Goal: Entertainment & Leisure: Consume media (video, audio)

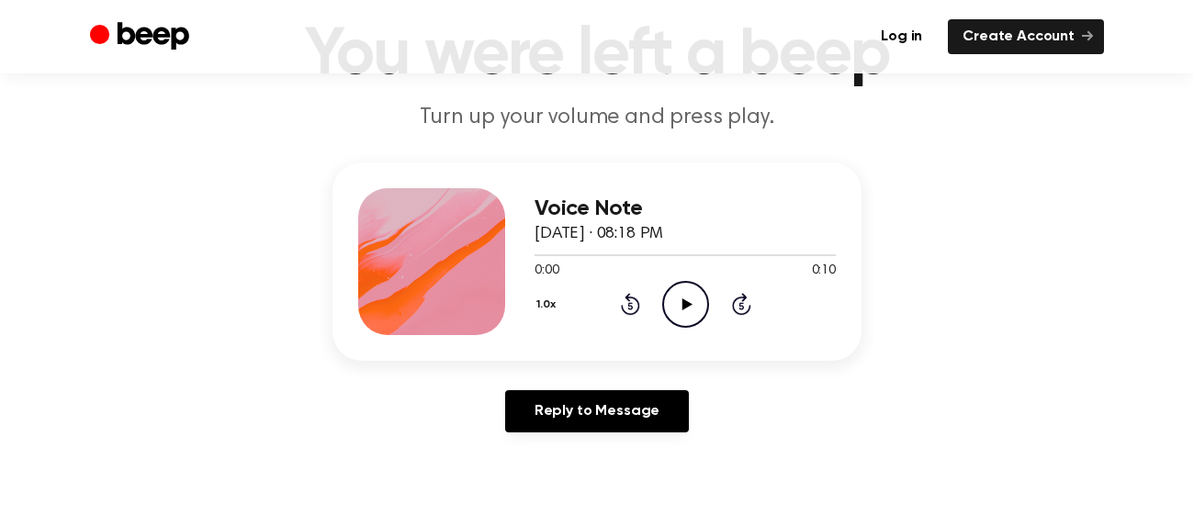
scroll to position [132, 0]
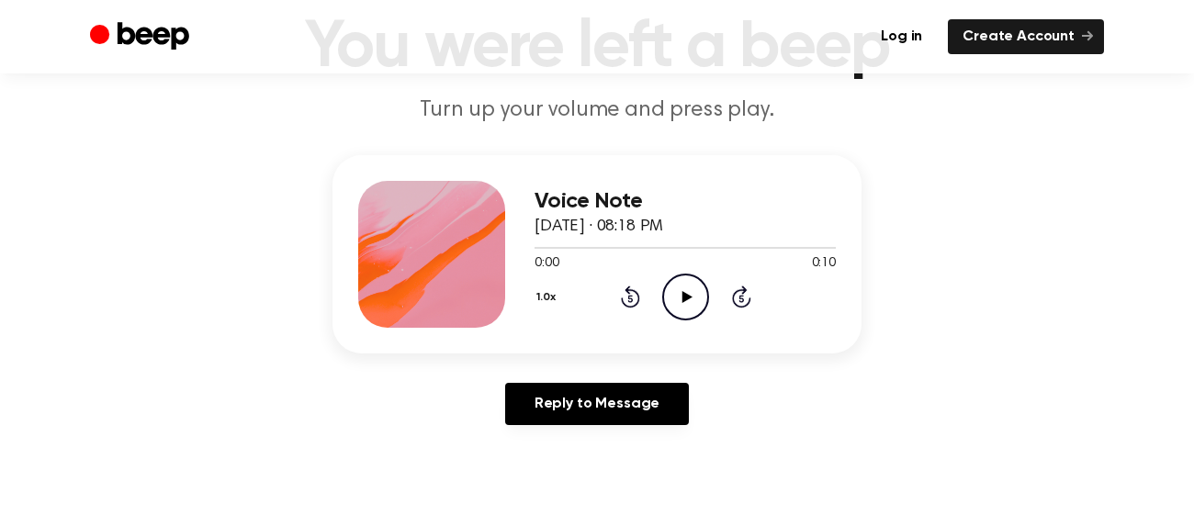
click at [677, 308] on icon "Play Audio" at bounding box center [685, 297] width 47 height 47
click at [675, 308] on icon "Pause Audio" at bounding box center [685, 297] width 47 height 47
click at [675, 308] on icon "Play Audio" at bounding box center [685, 297] width 47 height 47
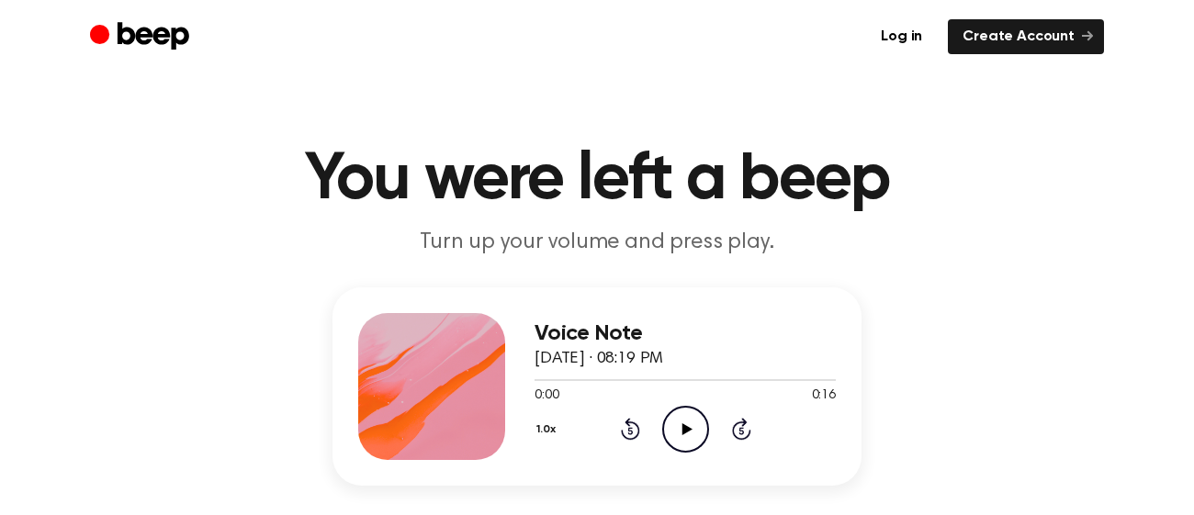
click at [691, 417] on icon "Play Audio" at bounding box center [685, 429] width 47 height 47
click at [691, 417] on icon "Pause Audio" at bounding box center [685, 429] width 47 height 47
click at [684, 425] on icon at bounding box center [687, 429] width 10 height 12
click at [684, 425] on icon "Pause Audio" at bounding box center [685, 429] width 47 height 47
click at [684, 425] on icon at bounding box center [687, 429] width 10 height 12
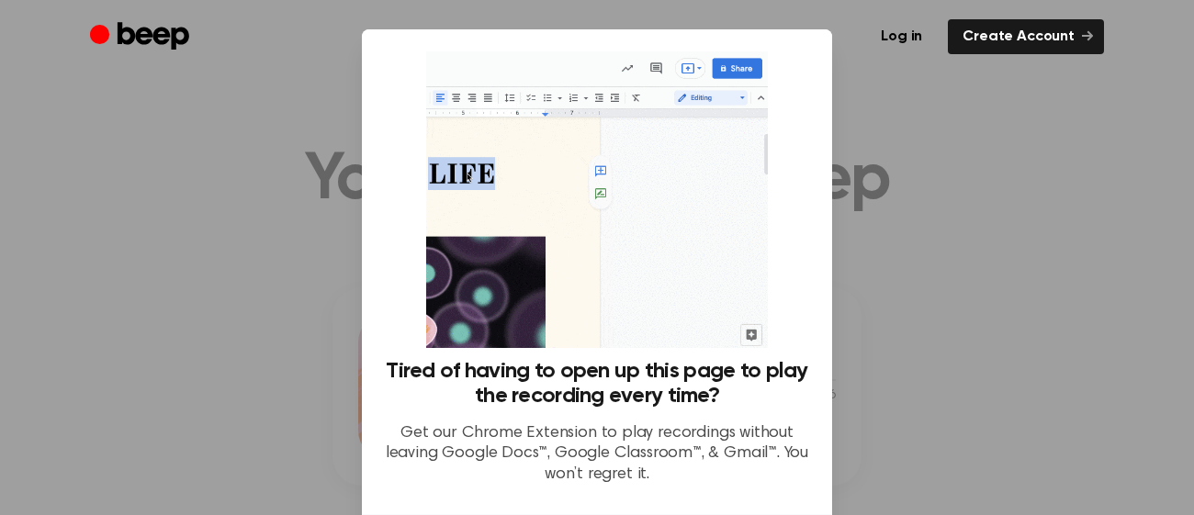
click at [834, 132] on div at bounding box center [597, 257] width 1194 height 515
click at [861, 80] on div at bounding box center [597, 257] width 1194 height 515
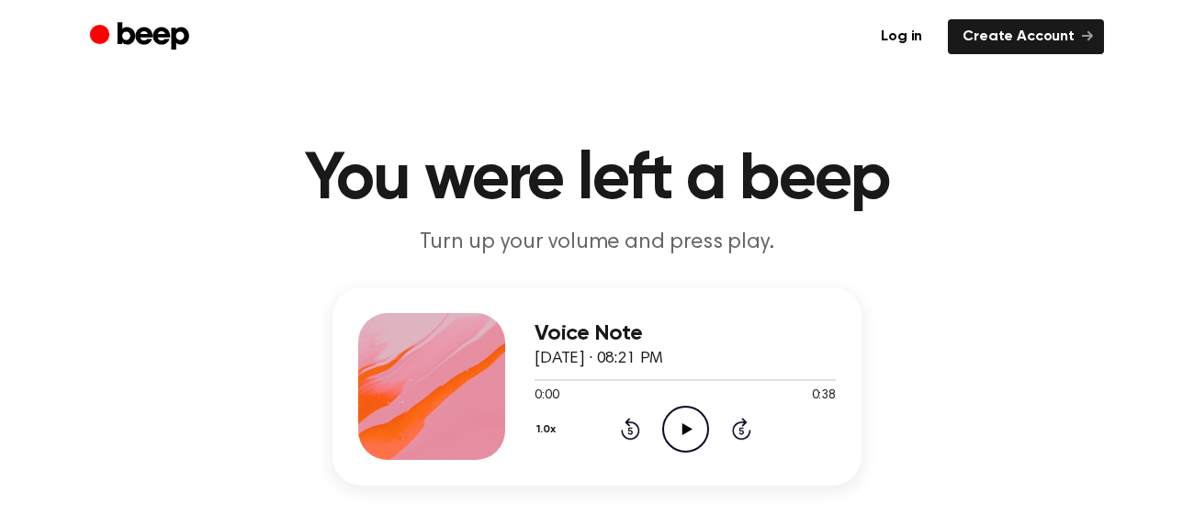
click at [686, 425] on icon at bounding box center [687, 429] width 10 height 12
click at [692, 432] on icon "Play Audio" at bounding box center [685, 429] width 47 height 47
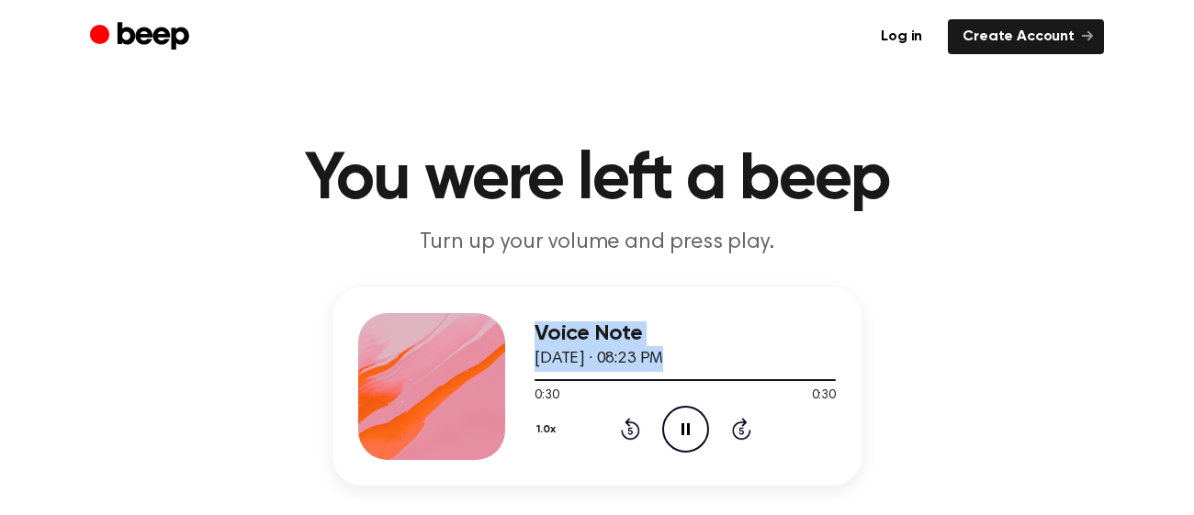
drag, startPoint x: 750, startPoint y: 378, endPoint x: 515, endPoint y: 394, distance: 234.8
click at [515, 394] on div "Voice Note [DATE] · 08:23 PM 0:30 0:30 Your browser does not support the [objec…" at bounding box center [597, 387] width 529 height 198
click at [539, 381] on div at bounding box center [685, 379] width 301 height 15
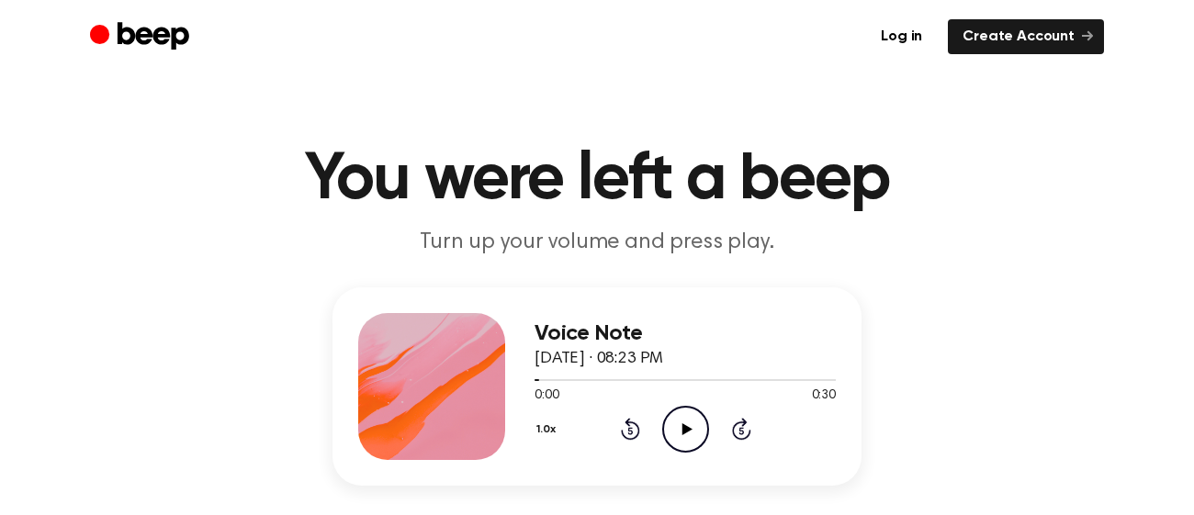
click at [682, 448] on icon "Play Audio" at bounding box center [685, 429] width 47 height 47
click at [672, 434] on icon "Play Audio" at bounding box center [685, 429] width 47 height 47
click at [684, 429] on icon at bounding box center [687, 429] width 10 height 12
click at [694, 437] on icon "Play Audio" at bounding box center [685, 429] width 47 height 47
click at [666, 426] on icon "Play Audio" at bounding box center [685, 429] width 47 height 47
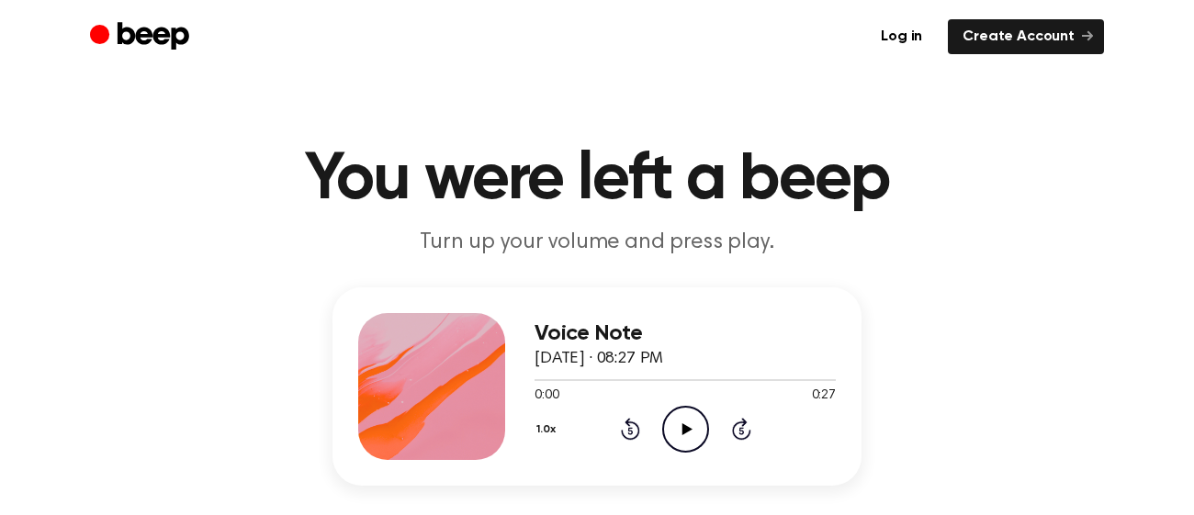
click at [675, 427] on icon "Play Audio" at bounding box center [685, 429] width 47 height 47
click at [672, 424] on icon "Play Audio" at bounding box center [685, 429] width 47 height 47
click at [671, 422] on icon "Play Audio" at bounding box center [685, 429] width 47 height 47
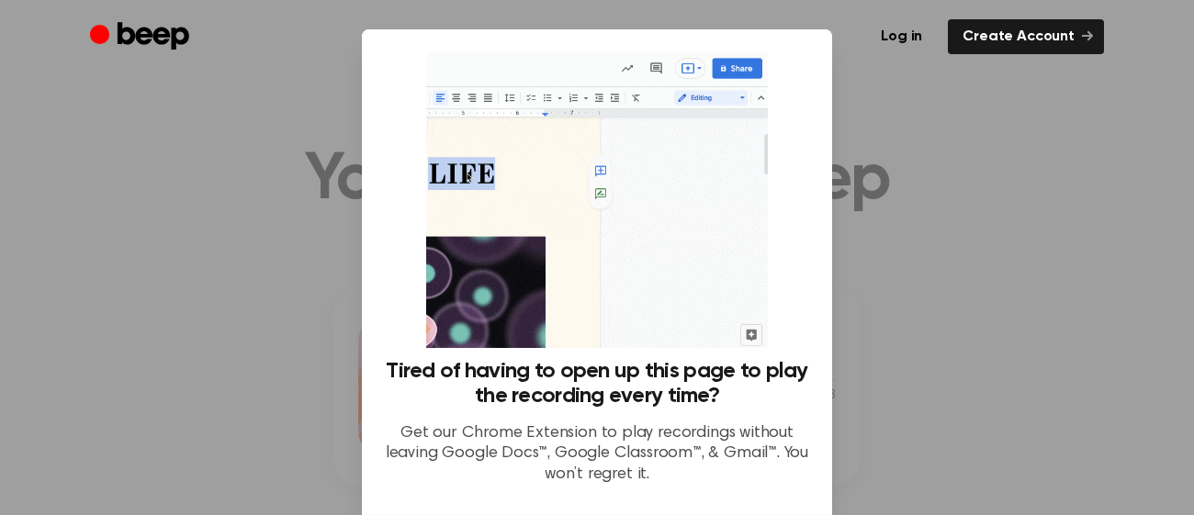
click at [270, 152] on div at bounding box center [597, 257] width 1194 height 515
click at [742, 438] on p "Get our Chrome Extension to play recordings without leaving Google Docs™, Googl…" at bounding box center [597, 454] width 426 height 62
click at [673, 483] on p "Get our Chrome Extension to play recordings without leaving Google Docs™, Googl…" at bounding box center [597, 454] width 426 height 62
click at [668, 210] on img at bounding box center [596, 199] width 341 height 297
click at [743, 75] on img at bounding box center [596, 199] width 341 height 297
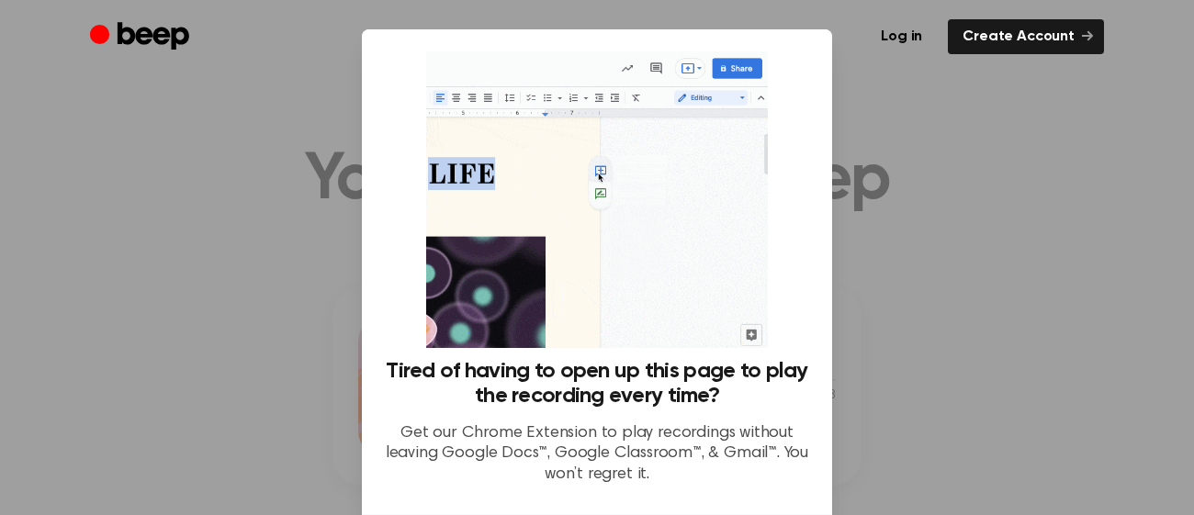
click at [830, 148] on div "Tired of having to open up this page to play the recording every time? Get our …" at bounding box center [597, 271] width 470 height 485
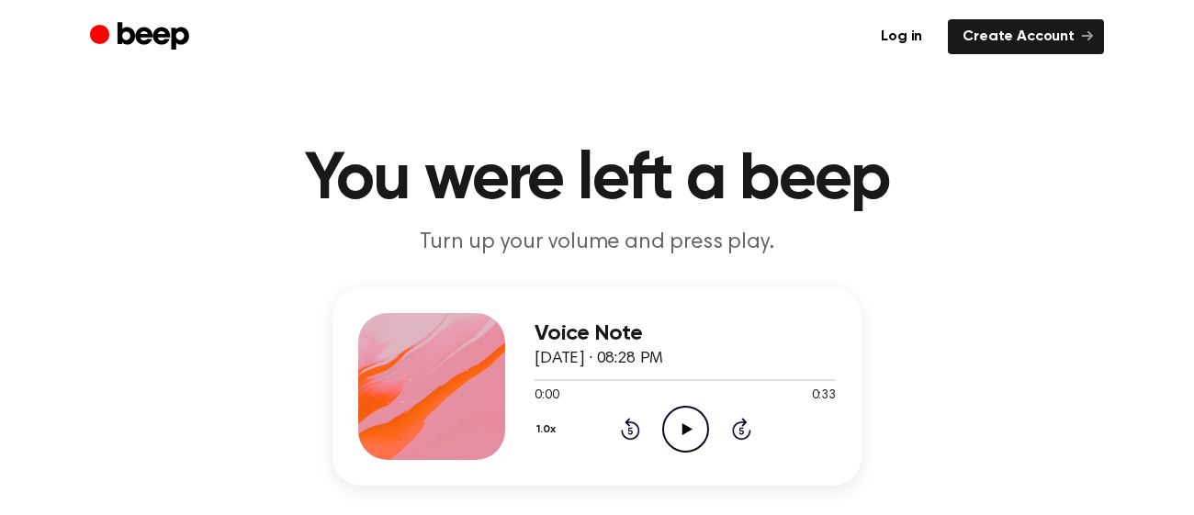
click at [674, 421] on icon "Play Audio" at bounding box center [685, 429] width 47 height 47
